Goal: Task Accomplishment & Management: Use online tool/utility

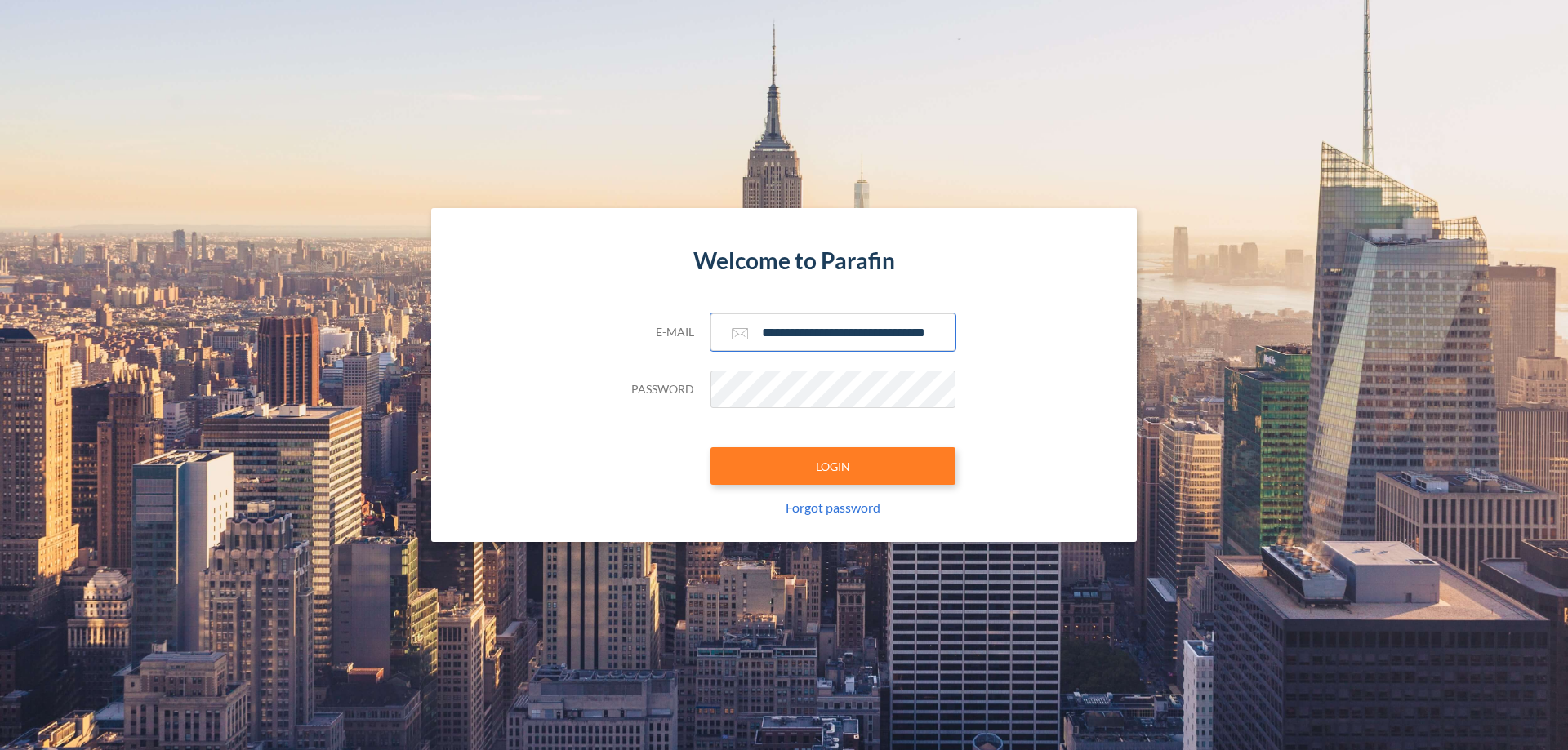
type input "**********"
click at [833, 466] on button "LOGIN" at bounding box center [833, 465] width 245 height 38
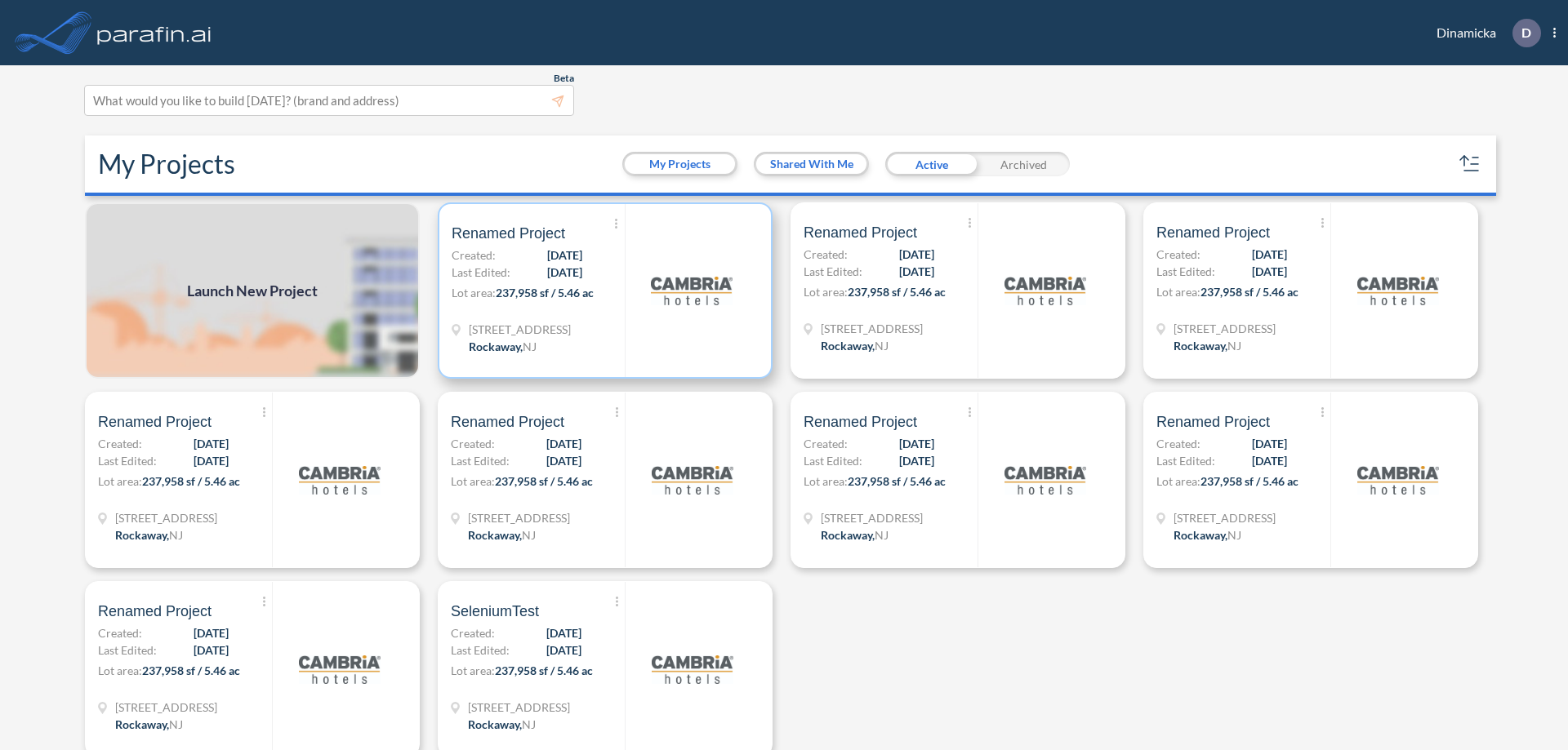
scroll to position [4, 0]
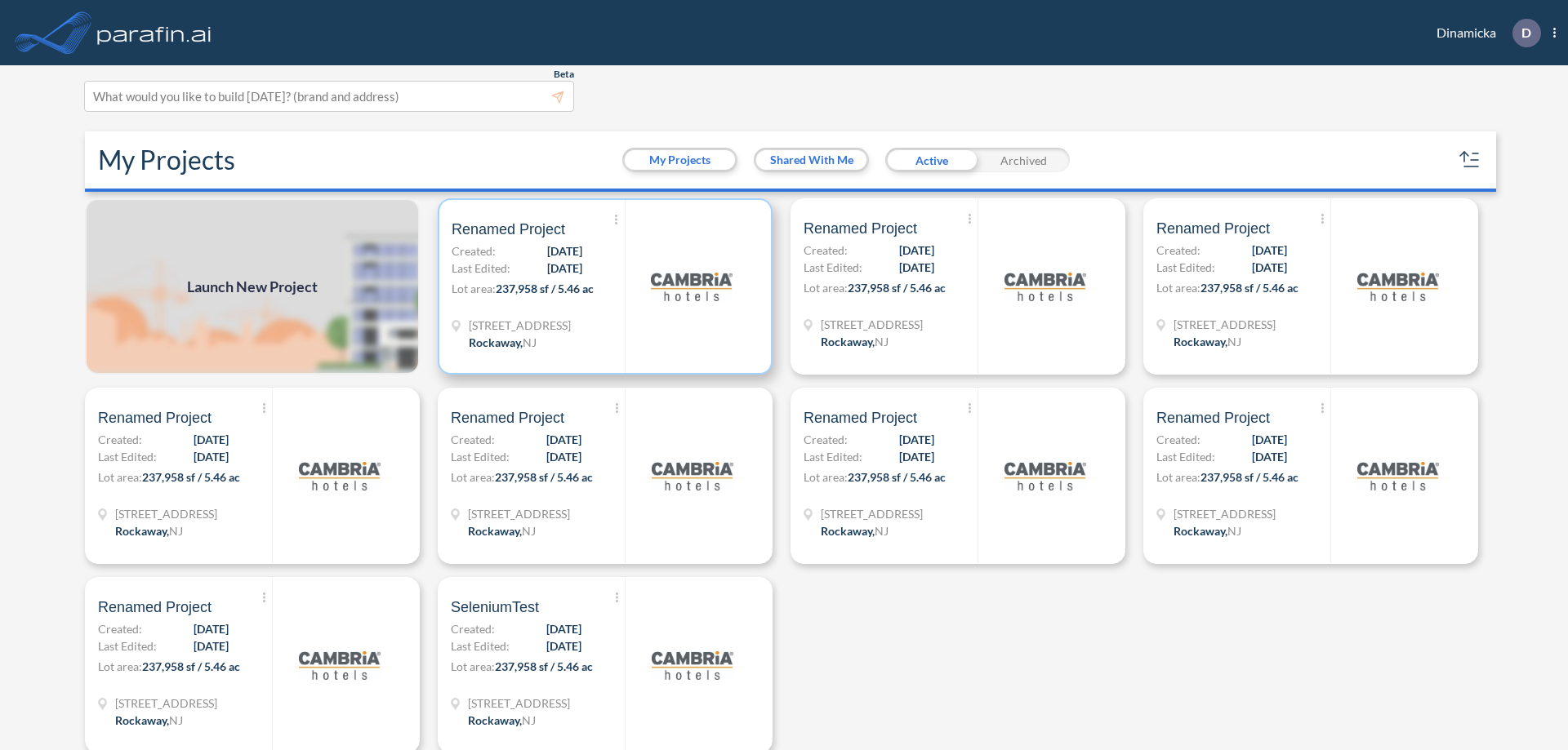
click at [601, 286] on p "Lot area: 237,958 sf / 5.46 ac" at bounding box center [538, 292] width 174 height 24
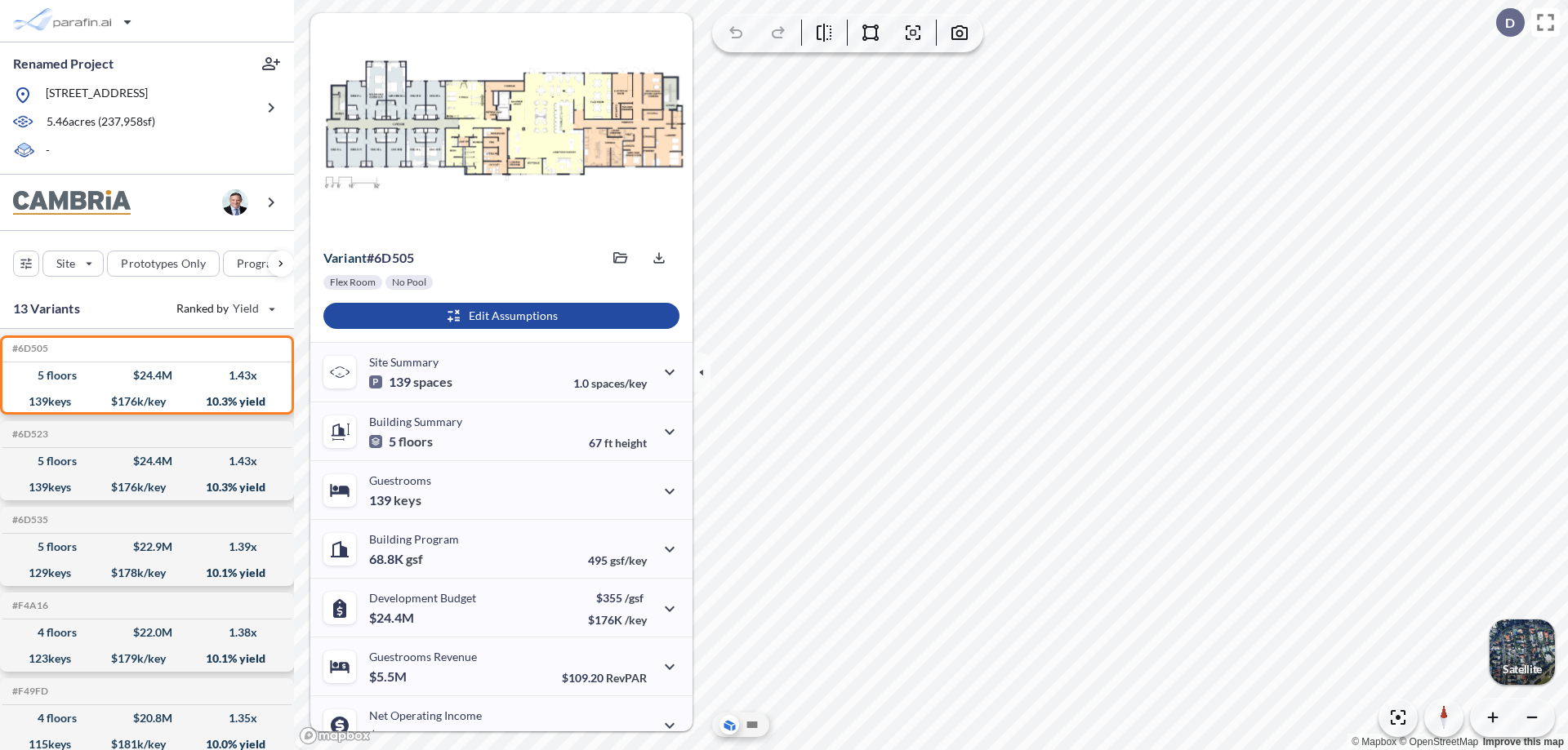
scroll to position [83, 0]
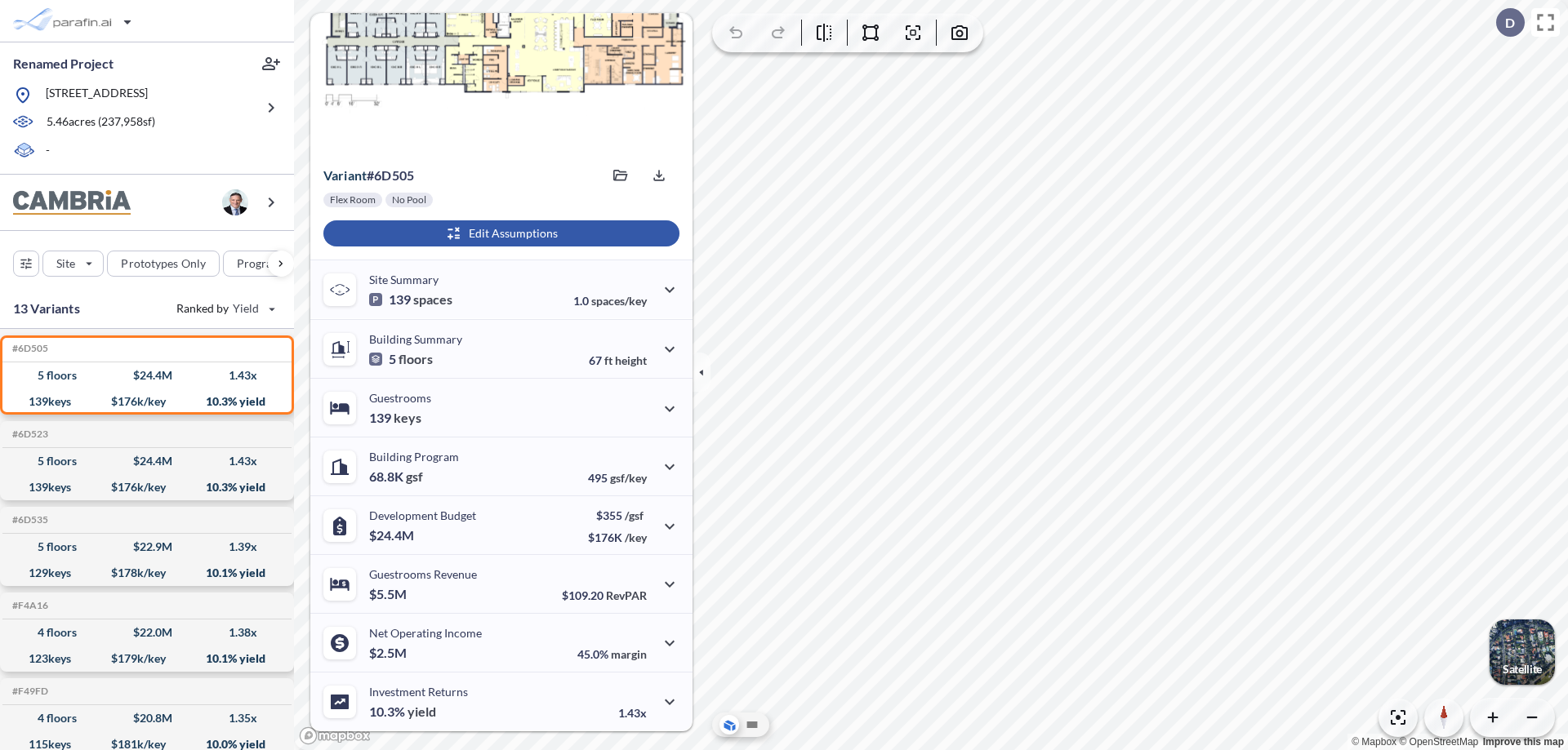
click at [498, 233] on div "button" at bounding box center [501, 233] width 356 height 26
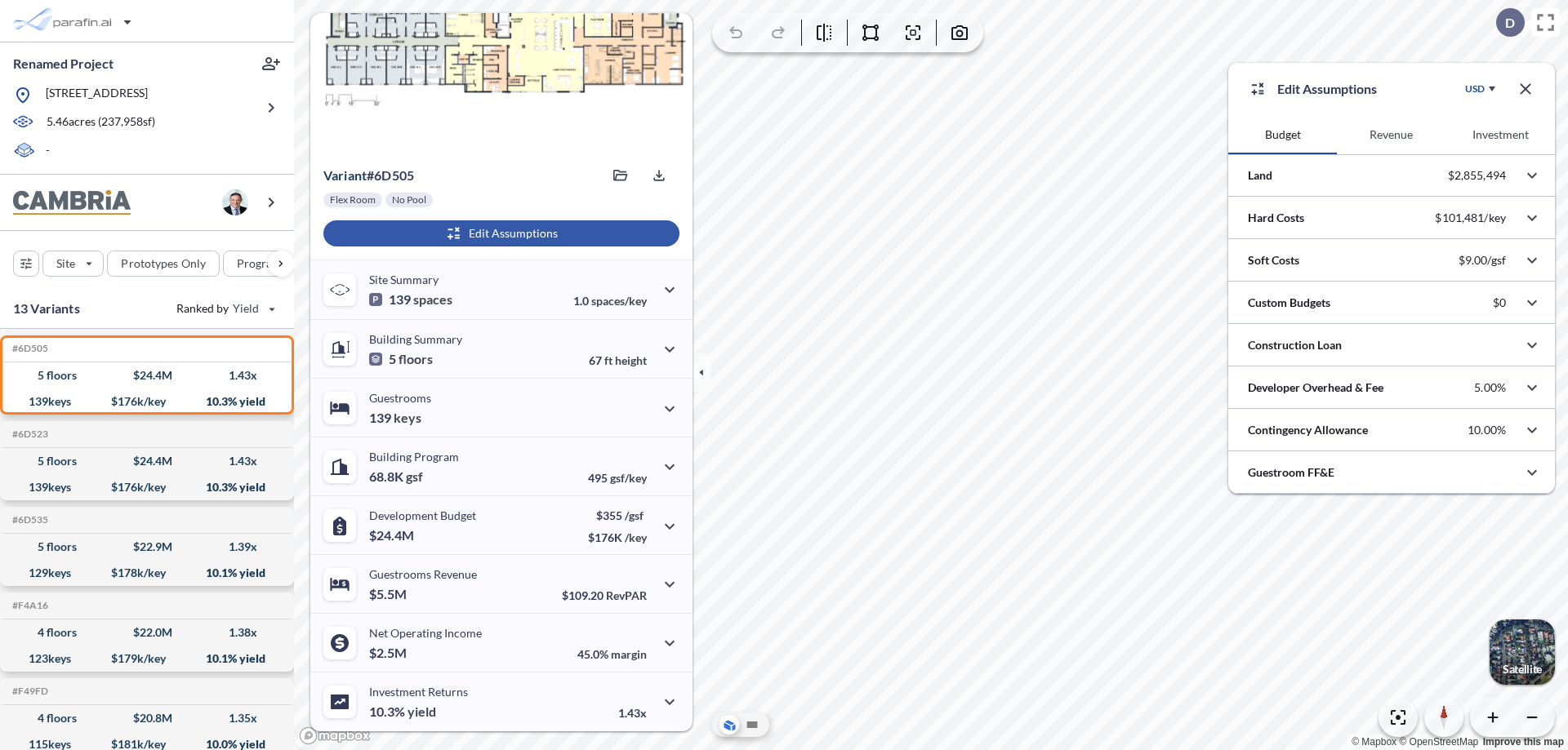
click at [1391, 135] on button "Revenue" at bounding box center [1391, 134] width 108 height 39
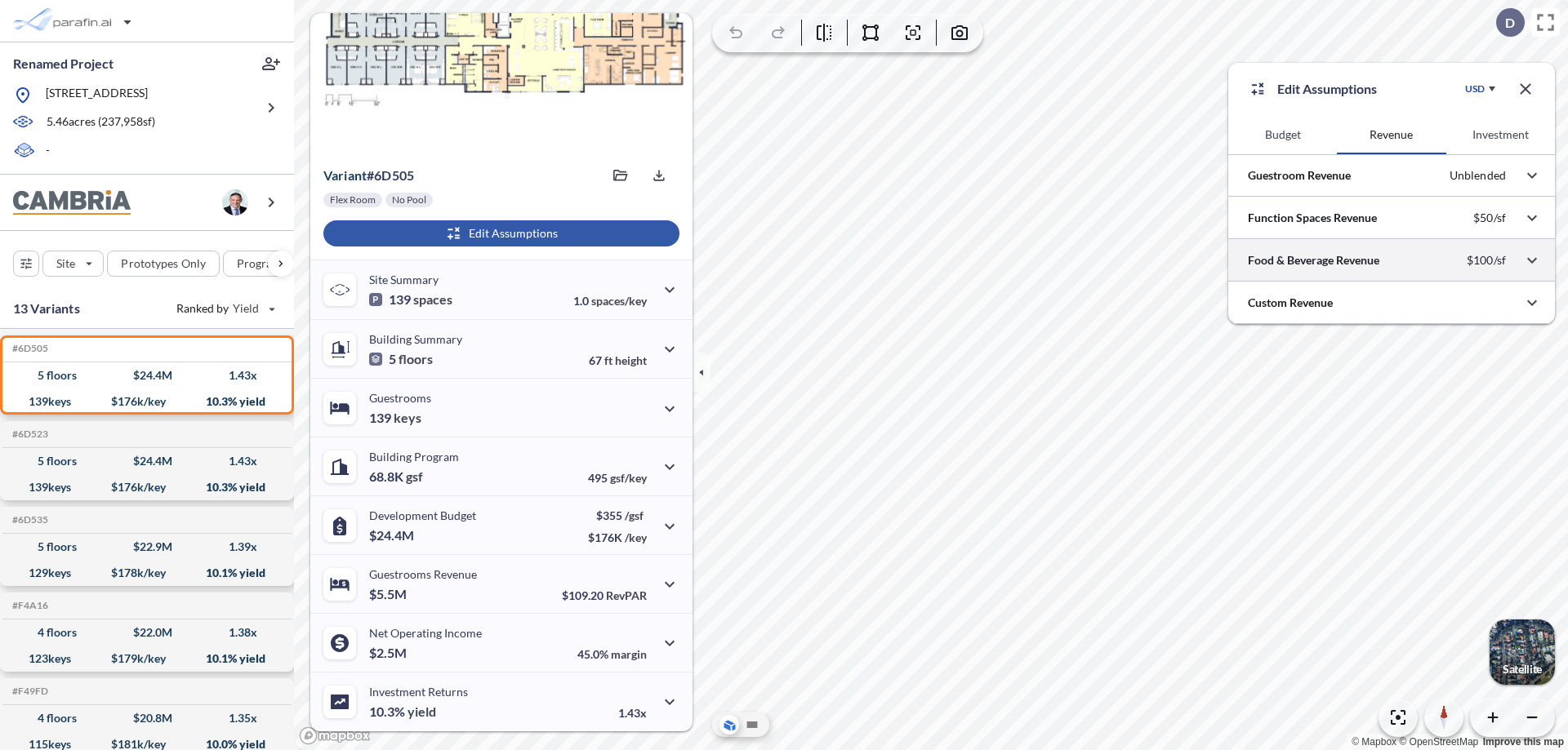
click at [1392, 261] on div at bounding box center [1392, 260] width 327 height 41
